Goal: Task Accomplishment & Management: Manage account settings

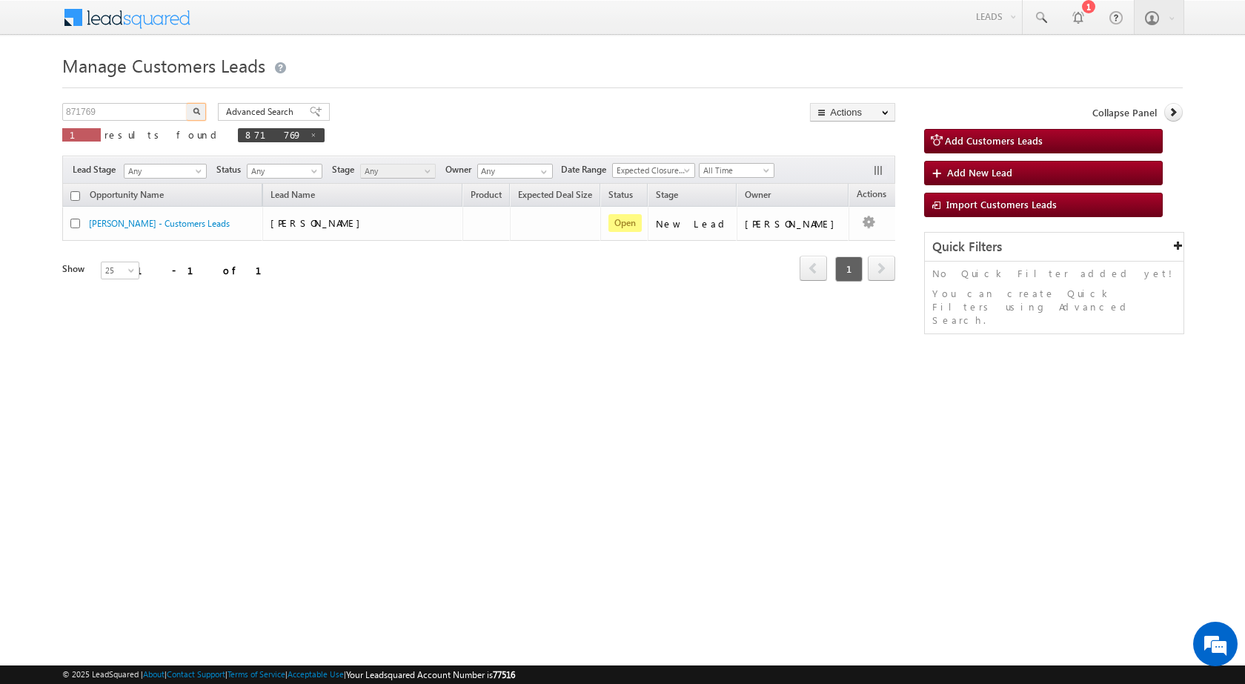
click at [116, 110] on input "871769" at bounding box center [125, 112] width 127 height 18
type input "881576"
click at [187, 103] on button "button" at bounding box center [196, 112] width 19 height 18
click at [81, 112] on input "871769" at bounding box center [125, 112] width 127 height 18
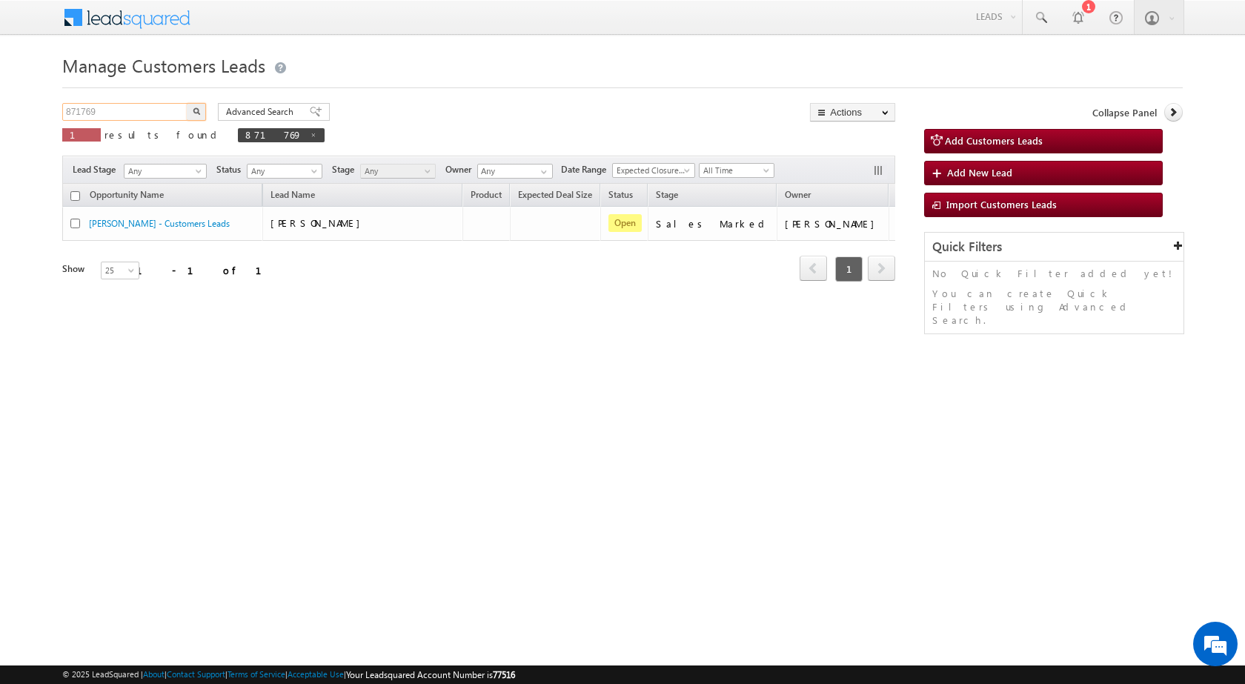
click at [81, 112] on input "871769" at bounding box center [125, 112] width 127 height 18
paste input "81576"
type input "881576"
click at [187, 103] on button "button" at bounding box center [196, 112] width 19 height 18
click at [67, 100] on div "Manage Customers Leads 881576 X 1 results found 881576 Advanced Search Advanced…" at bounding box center [622, 235] width 1120 height 370
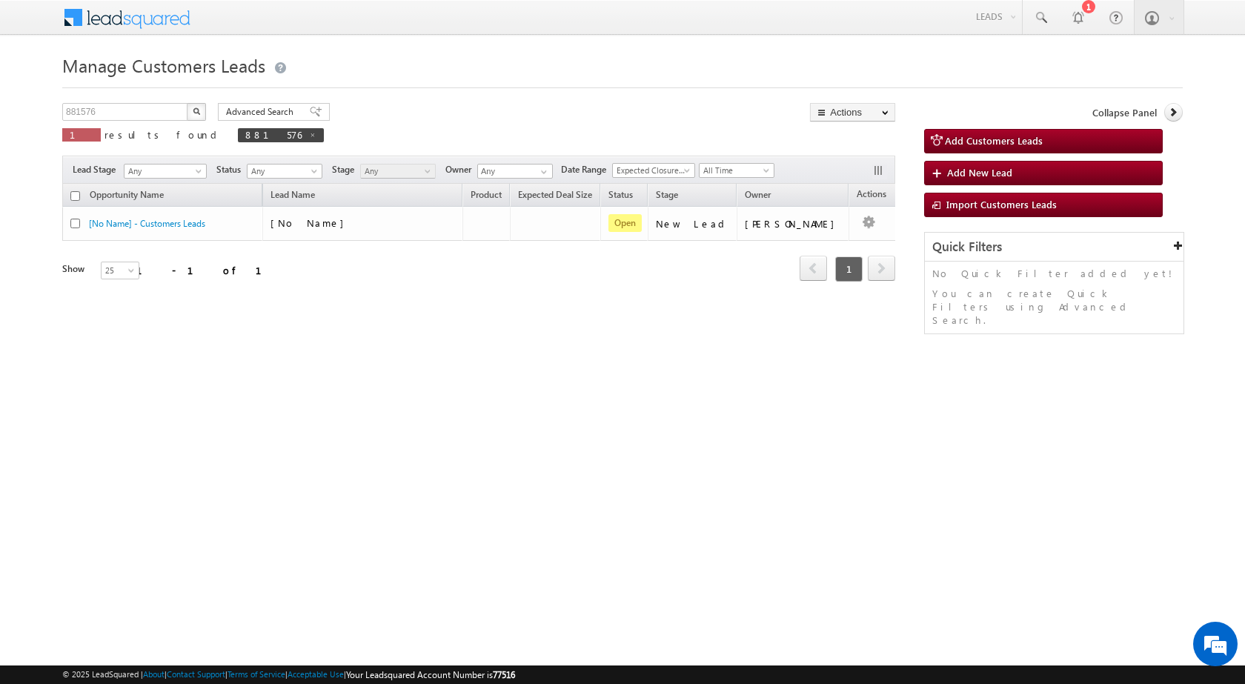
click at [67, 100] on div "Manage Customers Leads 881576 X 1 results found 881576 Advanced Search Advanced…" at bounding box center [622, 235] width 1120 height 370
click at [82, 116] on input "881576" at bounding box center [125, 112] width 127 height 18
paste input "text"
type input "881576"
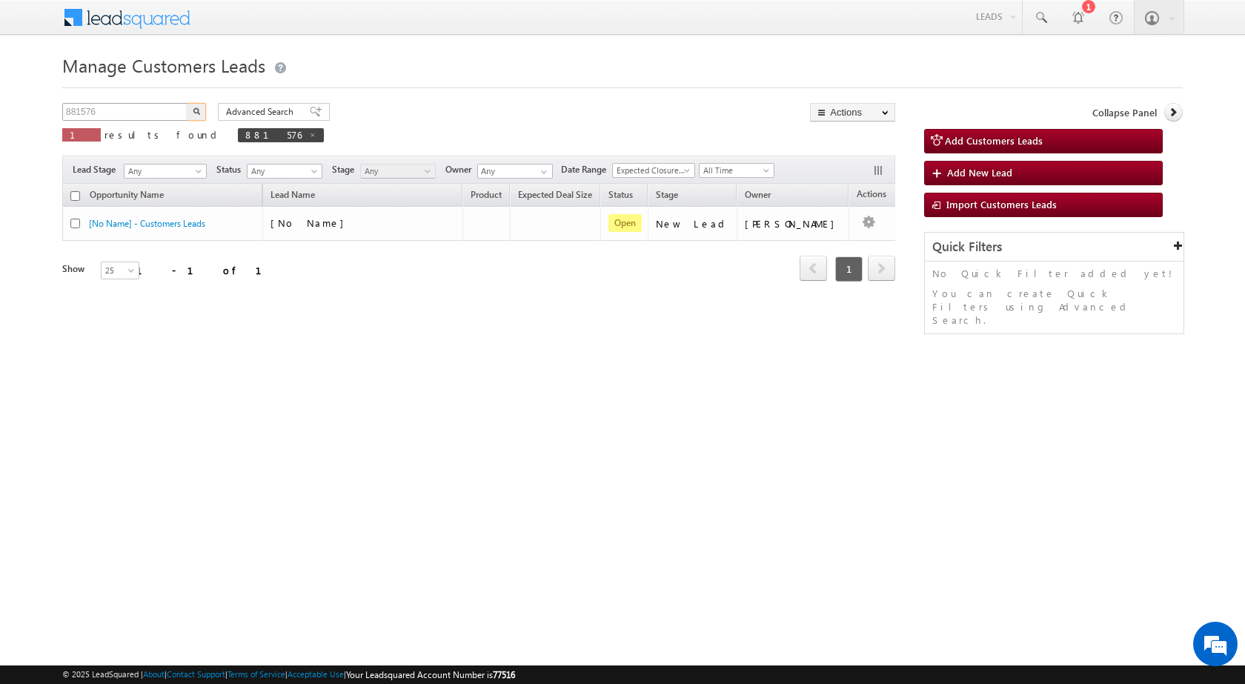
click at [187, 103] on button "button" at bounding box center [196, 112] width 19 height 18
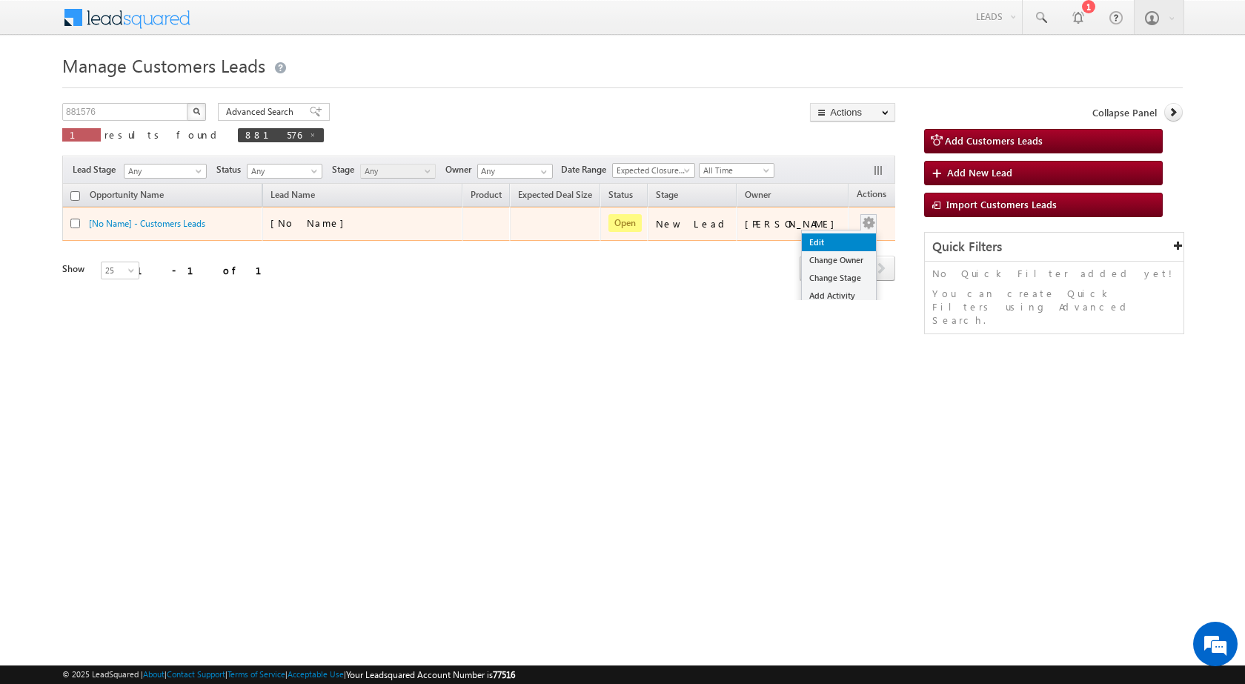
click at [817, 240] on link "Edit" at bounding box center [839, 242] width 74 height 18
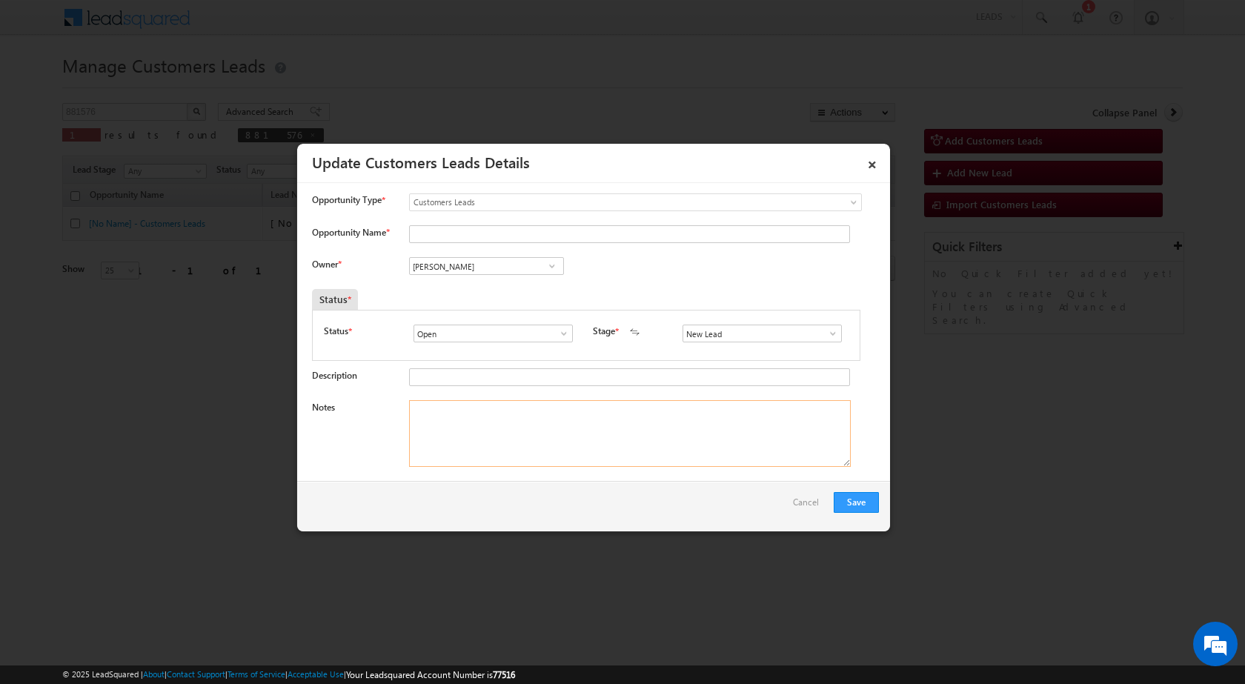
click at [479, 436] on textarea "Notes" at bounding box center [630, 433] width 442 height 67
paste textarea "881576 / ASIM PATEL / 7066033555 / P + C / 410206 TO PANVEL / PLOT VALUE - 2.5 …"
type textarea "881576 / ASIM PATEL / 7066033555 / P + C / 410206 TO PANVEL / PLOT VALUE - 2.5 …"
click at [471, 225] on input "Opportunity Name *" at bounding box center [629, 234] width 441 height 18
type input "ASIM PATEL"
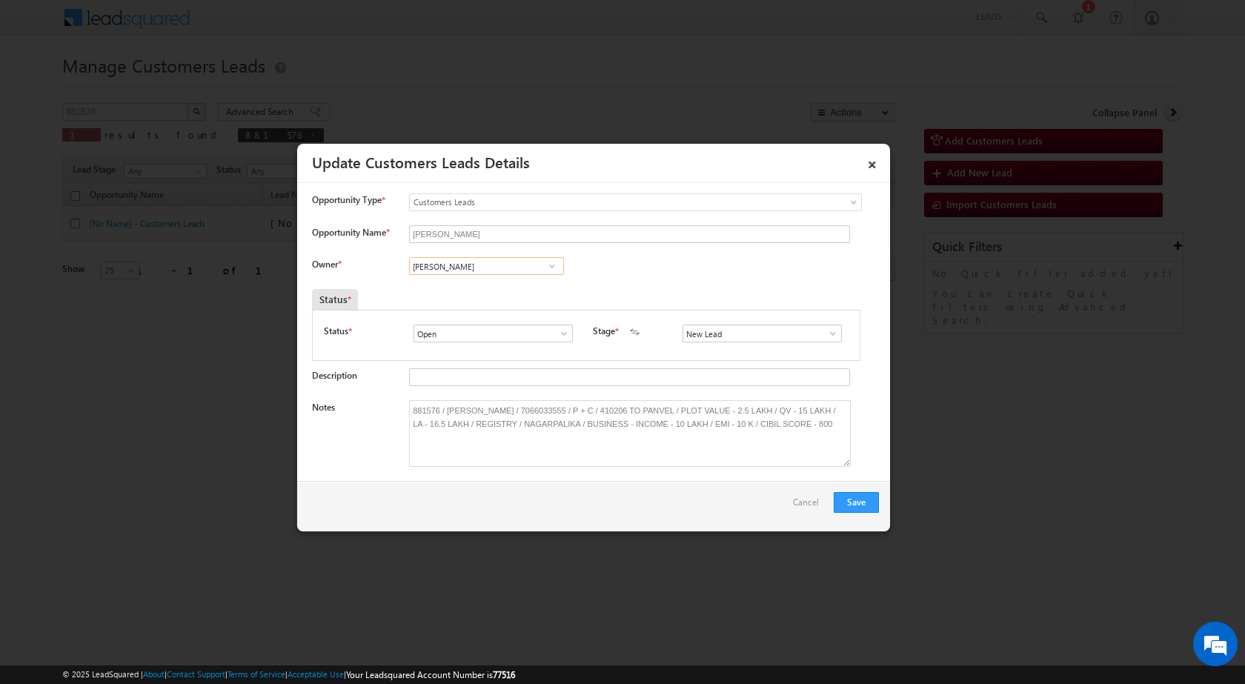
click at [519, 269] on input "[PERSON_NAME]" at bounding box center [486, 266] width 155 height 18
paste input "sagar.kadam@sgrlimited.in"
type input "sagar.kadam@sgrlimited.in"
click at [826, 336] on span at bounding box center [832, 334] width 15 height 12
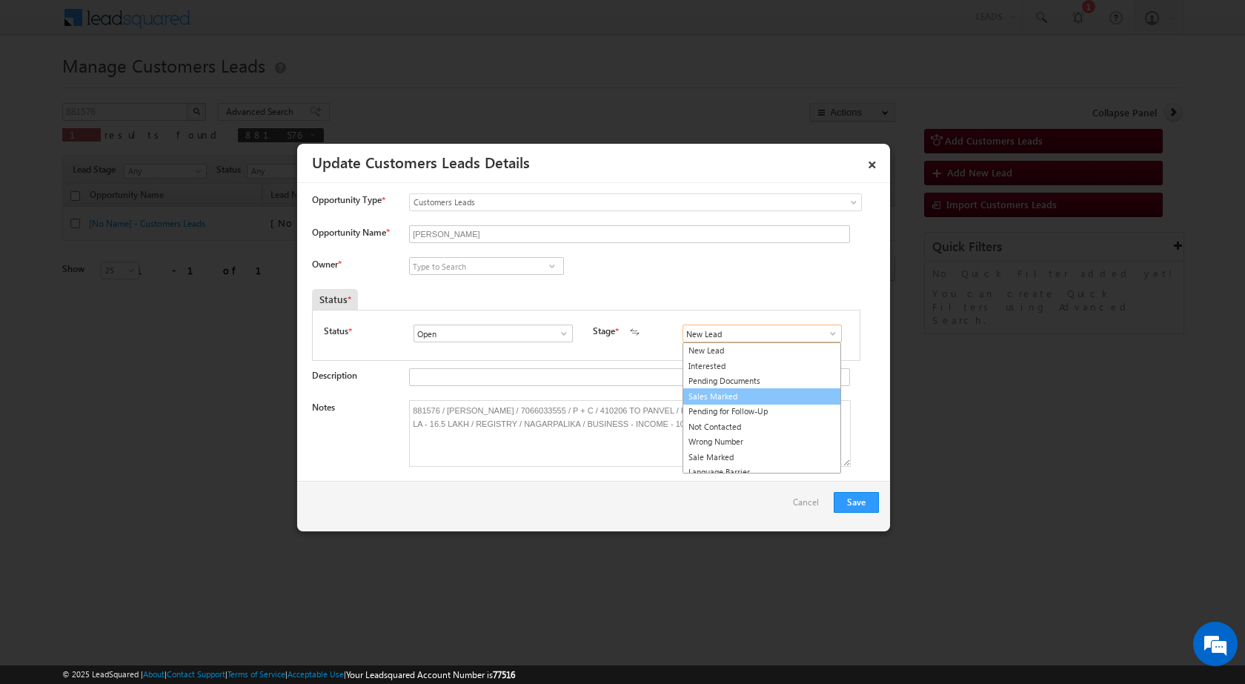
click at [747, 399] on link "Sales Marked" at bounding box center [761, 396] width 159 height 17
type input "Sales Marked"
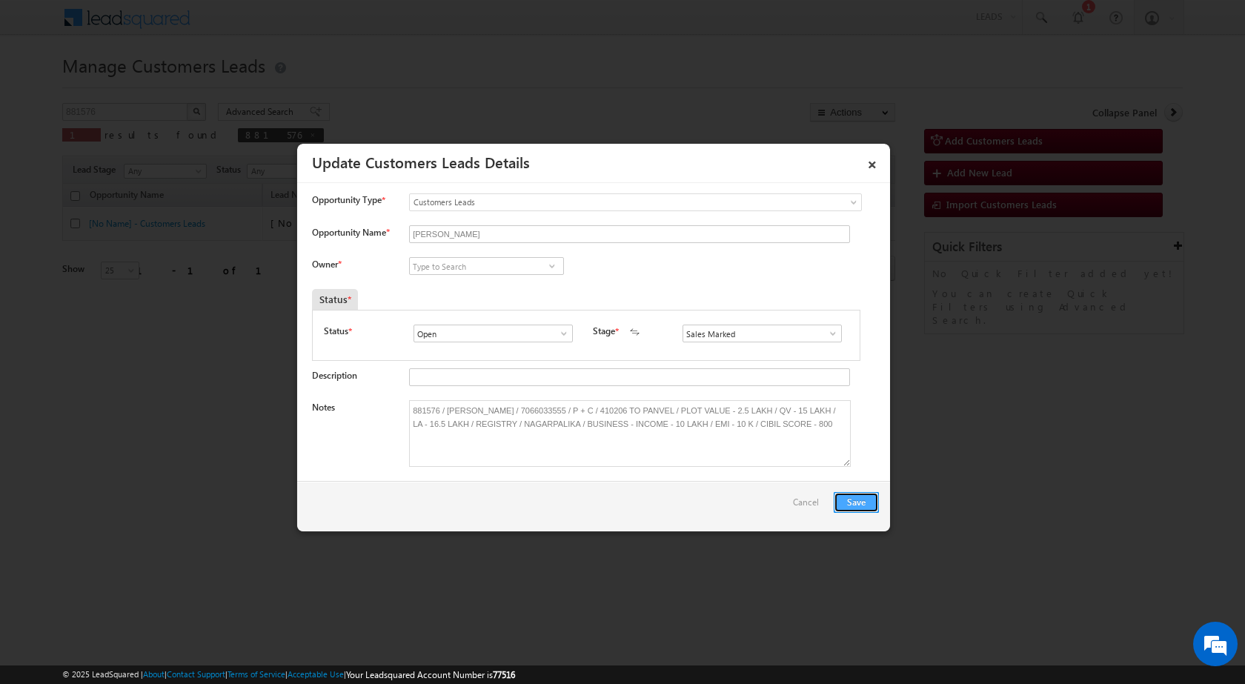
click at [846, 508] on button "Save" at bounding box center [856, 502] width 45 height 21
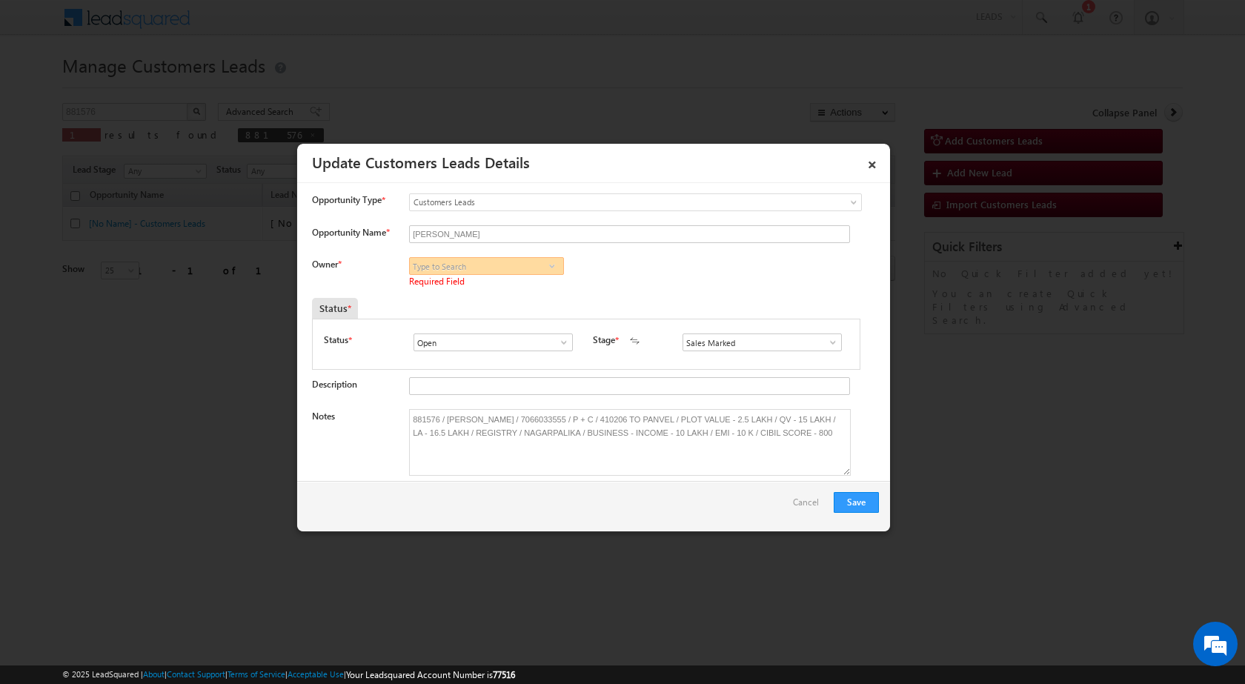
click at [494, 262] on input at bounding box center [486, 266] width 155 height 18
paste input "sagar.kadam@sgrlimited.in"
click at [467, 280] on link "sagar kadam sagar.kadam@sgrlimited.in" at bounding box center [486, 289] width 155 height 28
paste input "Akshata Sunil Jagdale"
click at [494, 293] on span "akshata.jagdale@sgrlimited.in" at bounding box center [481, 295] width 133 height 11
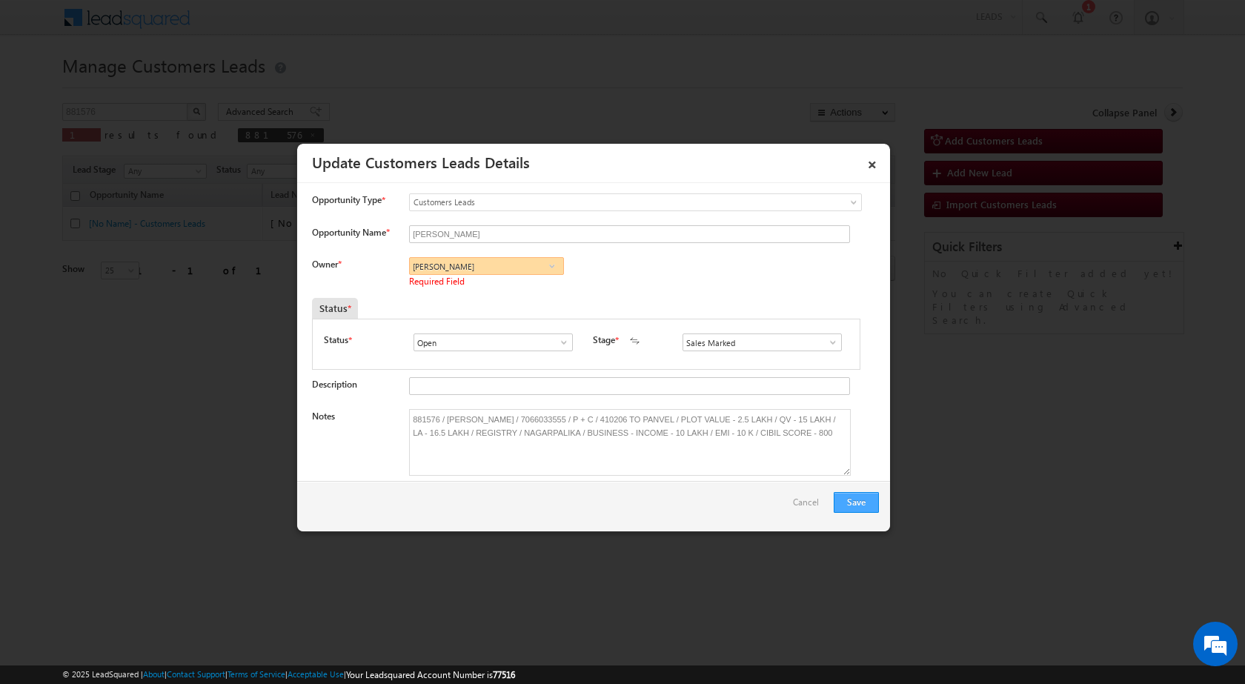
type input "Akshata Sunil Jagdale"
click at [848, 513] on button "Save" at bounding box center [856, 502] width 45 height 21
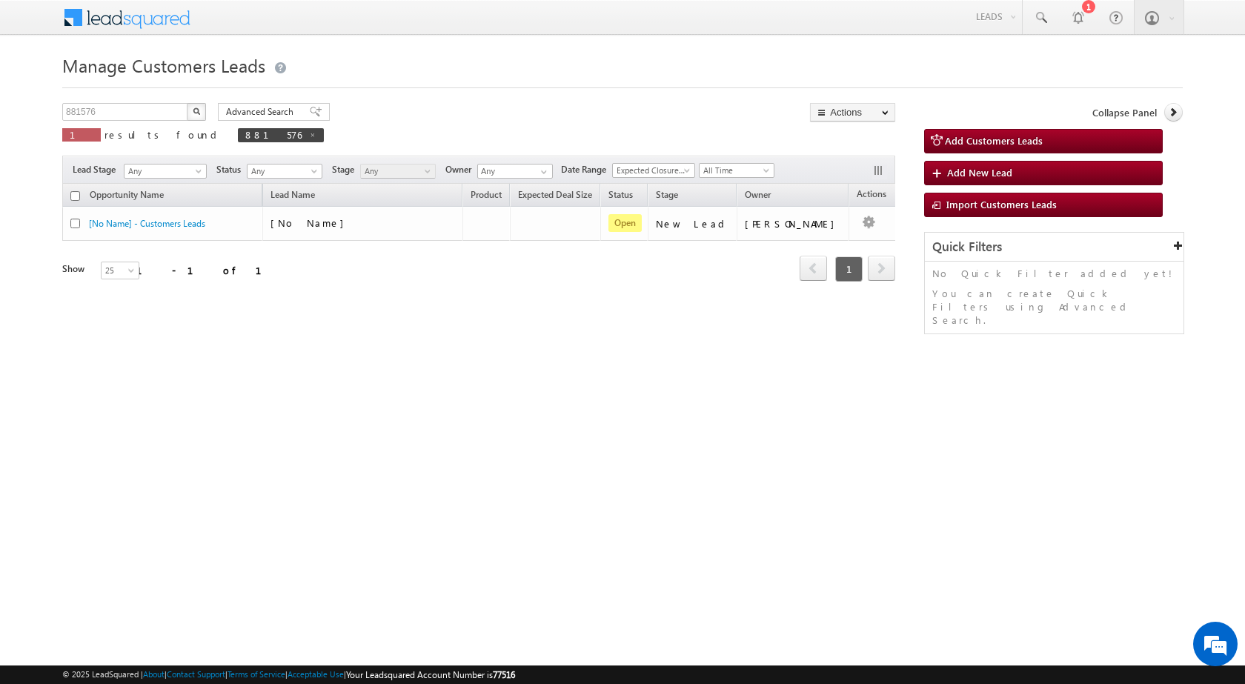
click at [348, 370] on div "Manage Customers Leads Customers Leads updated successfully. 881576 X 1 results…" at bounding box center [622, 235] width 1120 height 370
click at [85, 113] on input "881576" at bounding box center [125, 112] width 127 height 18
paste input "337"
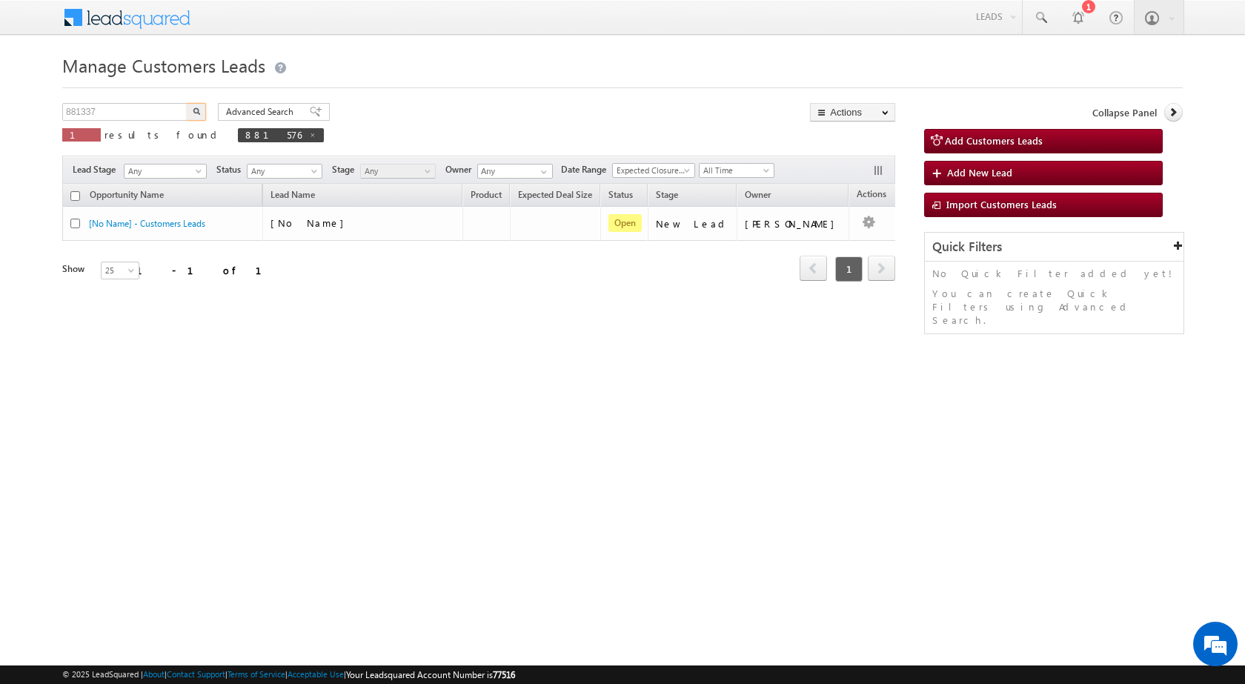
click at [190, 107] on button "button" at bounding box center [196, 112] width 19 height 18
click at [203, 104] on button "button" at bounding box center [196, 112] width 19 height 18
click at [144, 106] on input "881337" at bounding box center [125, 112] width 127 height 18
type input "881337"
click at [187, 103] on button "button" at bounding box center [196, 112] width 19 height 18
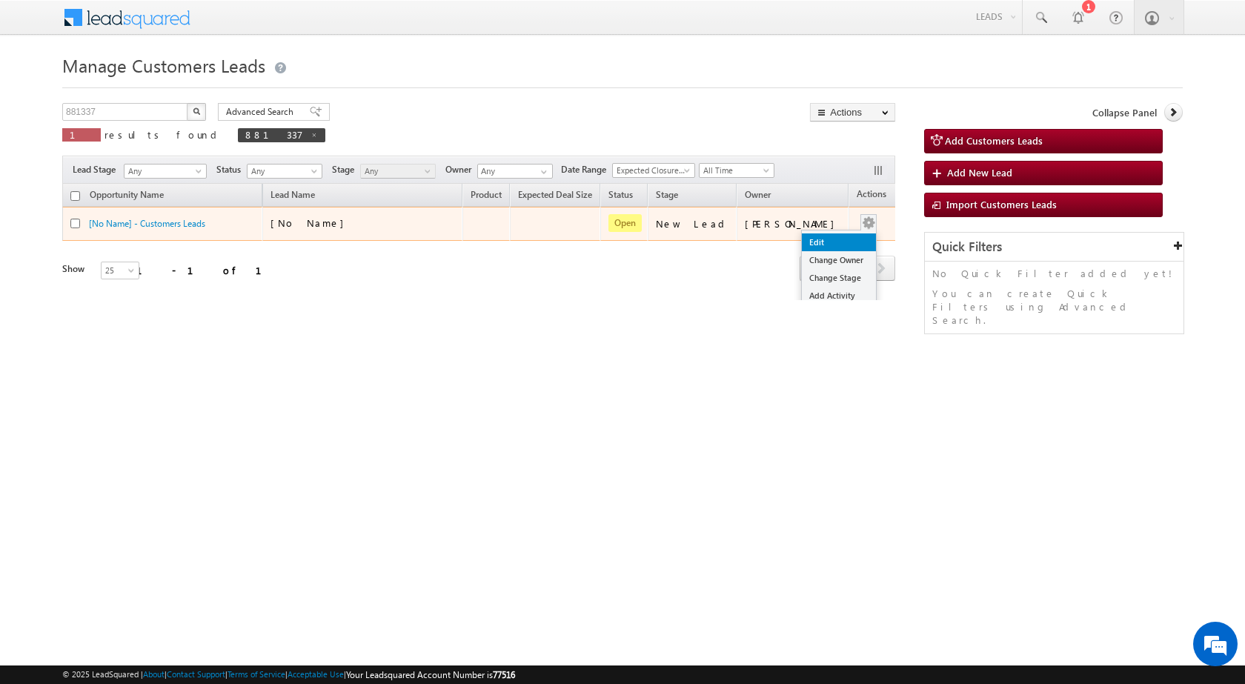
click at [839, 239] on link "Edit" at bounding box center [839, 242] width 74 height 18
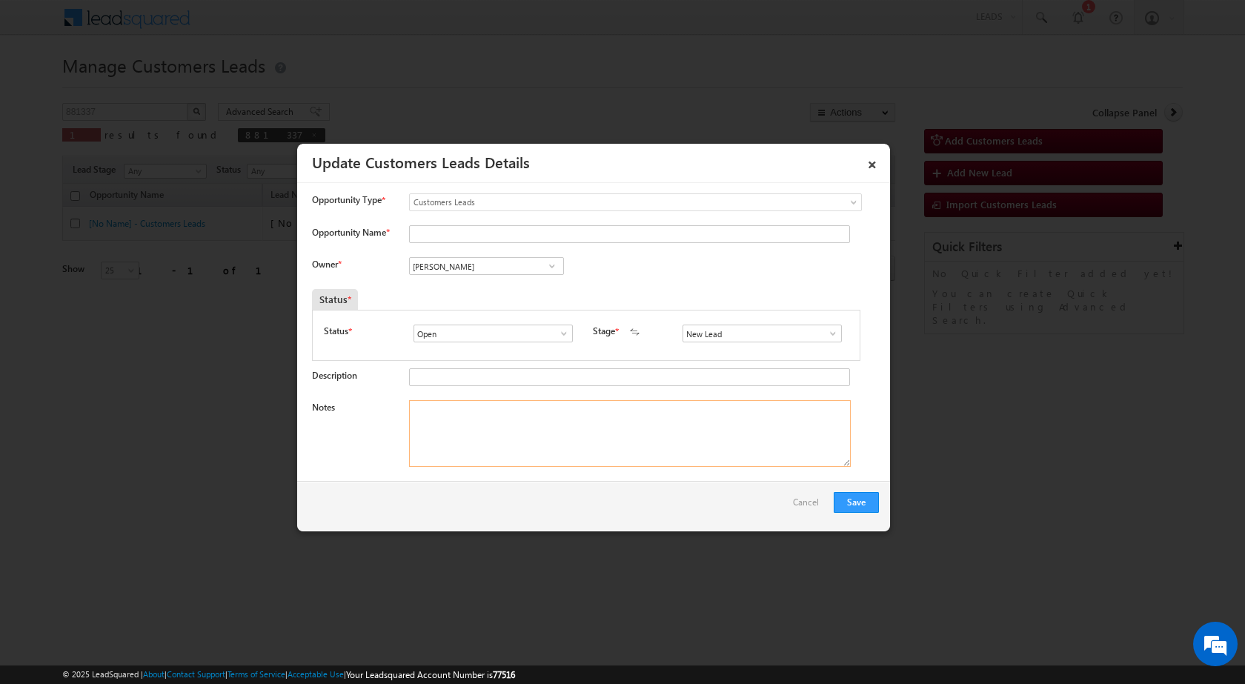
click at [562, 439] on textarea "Notes" at bounding box center [630, 433] width 442 height 67
paste textarea "881337 / DEVISH RANA / 7566717315 / CONSTRUCTION / OWNER - HIMSELF / 440014 TO …"
type textarea "881337 / DEVISH RANA / 7566717315 / CONSTRUCTION / OWNER - HIMSELF / 440014 TO …"
click at [825, 339] on span at bounding box center [832, 334] width 15 height 12
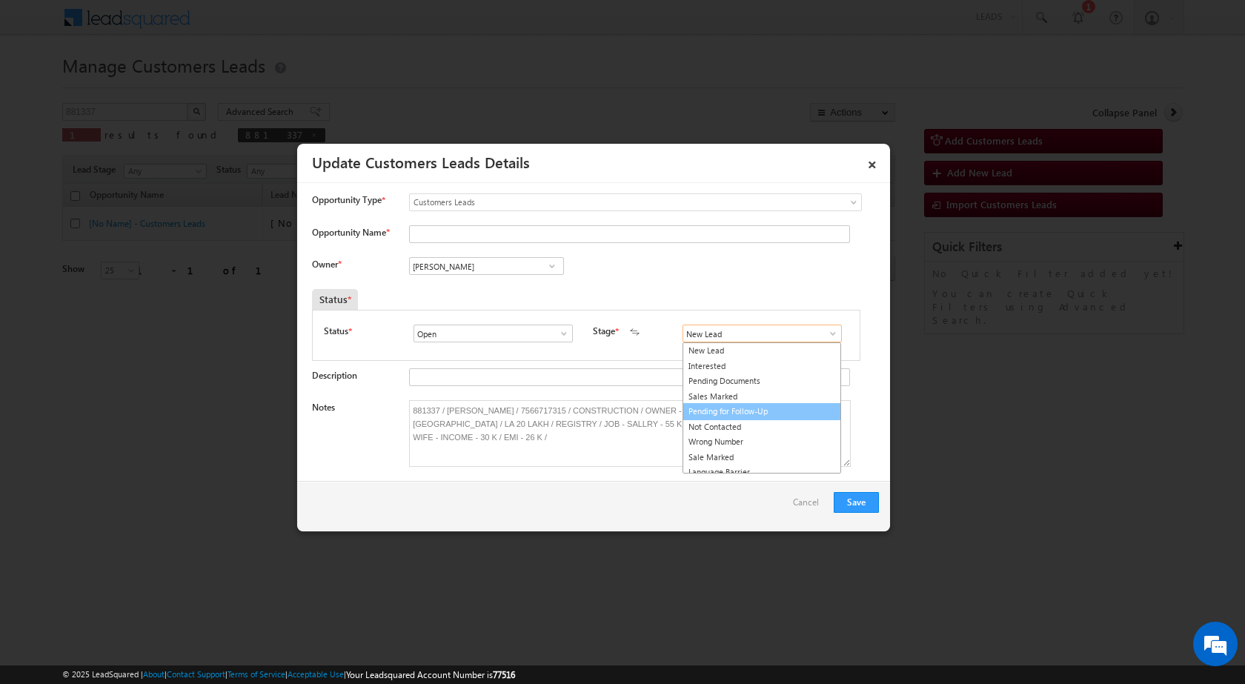
click at [773, 403] on link "Pending for Follow-Up" at bounding box center [761, 411] width 159 height 17
drag, startPoint x: 773, startPoint y: 403, endPoint x: 813, endPoint y: 338, distance: 76.5
click at [828, 334] on span at bounding box center [832, 334] width 15 height 12
click at [750, 396] on link "Sales Marked" at bounding box center [761, 396] width 159 height 17
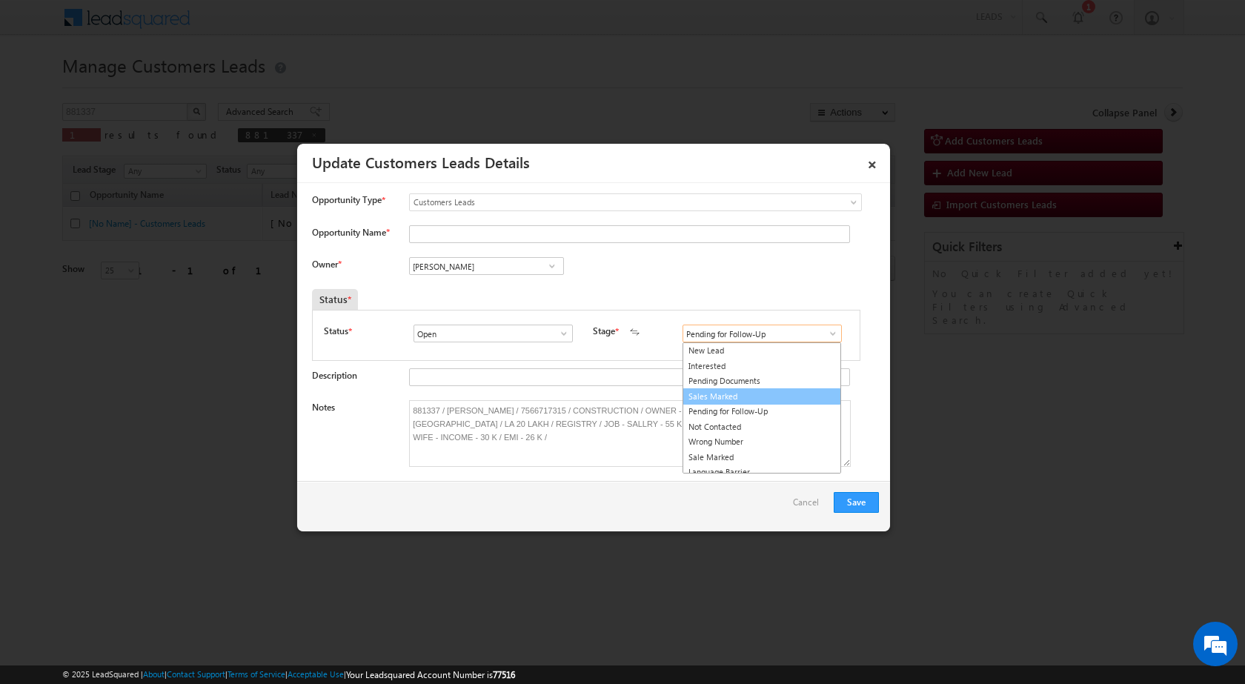
type input "Sales Marked"
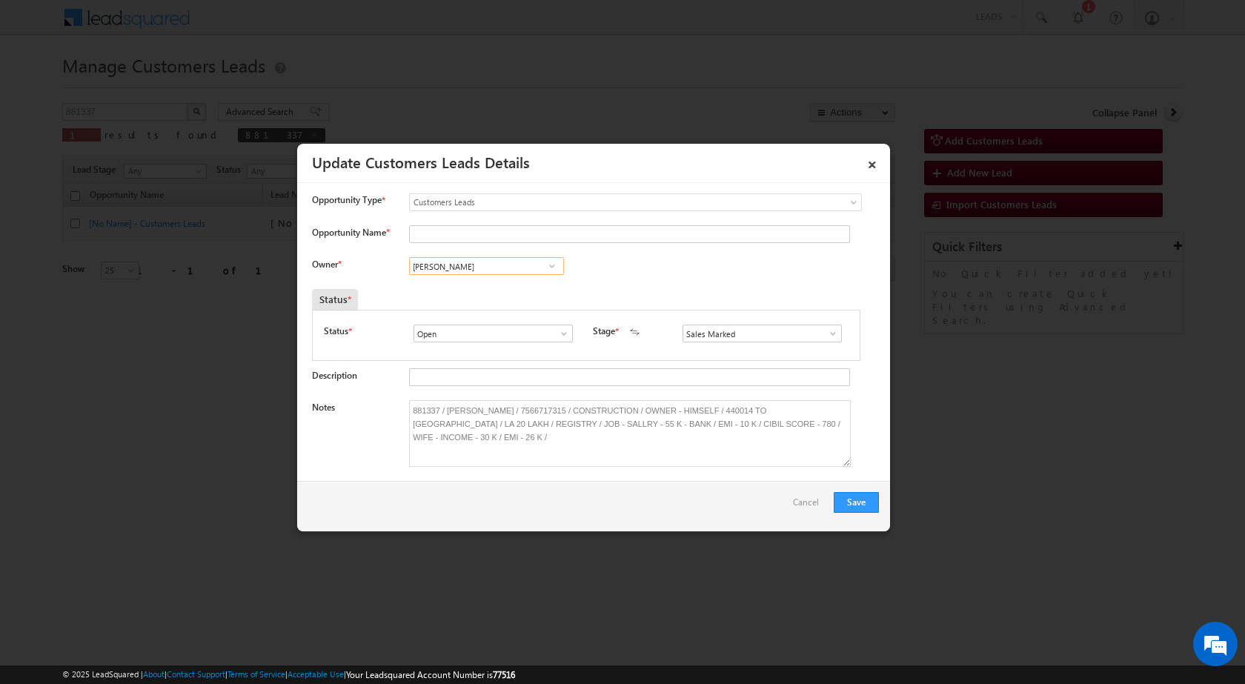
click at [469, 263] on input "[PERSON_NAME]" at bounding box center [486, 266] width 155 height 18
click at [470, 230] on input "Opportunity Name *" at bounding box center [629, 234] width 441 height 18
type input "DEVISH RANA"
click at [485, 273] on input "[PERSON_NAME]" at bounding box center [486, 266] width 155 height 18
paste input "Ashish Kailash Bhat"
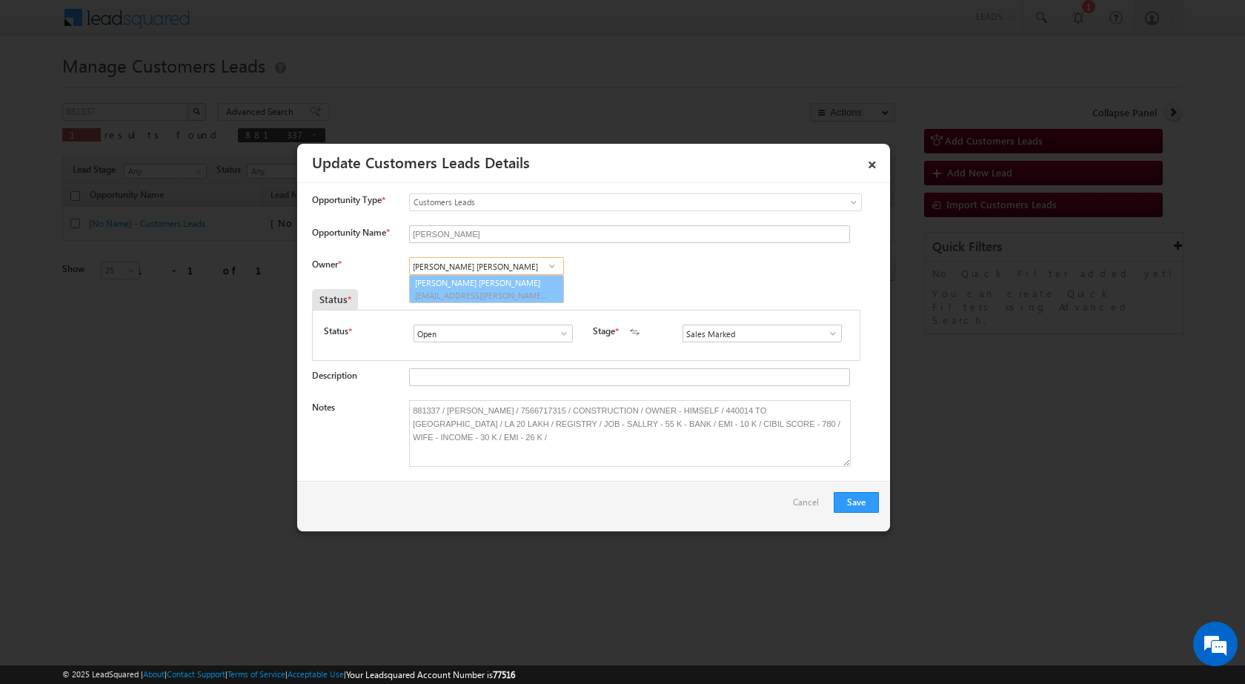
click at [486, 294] on span "ashish.bhati@sgrlimited.in" at bounding box center [481, 295] width 133 height 11
type input "Ashish Kailash Bhati"
click at [853, 497] on button "Save" at bounding box center [856, 502] width 45 height 21
